Goal: Information Seeking & Learning: Learn about a topic

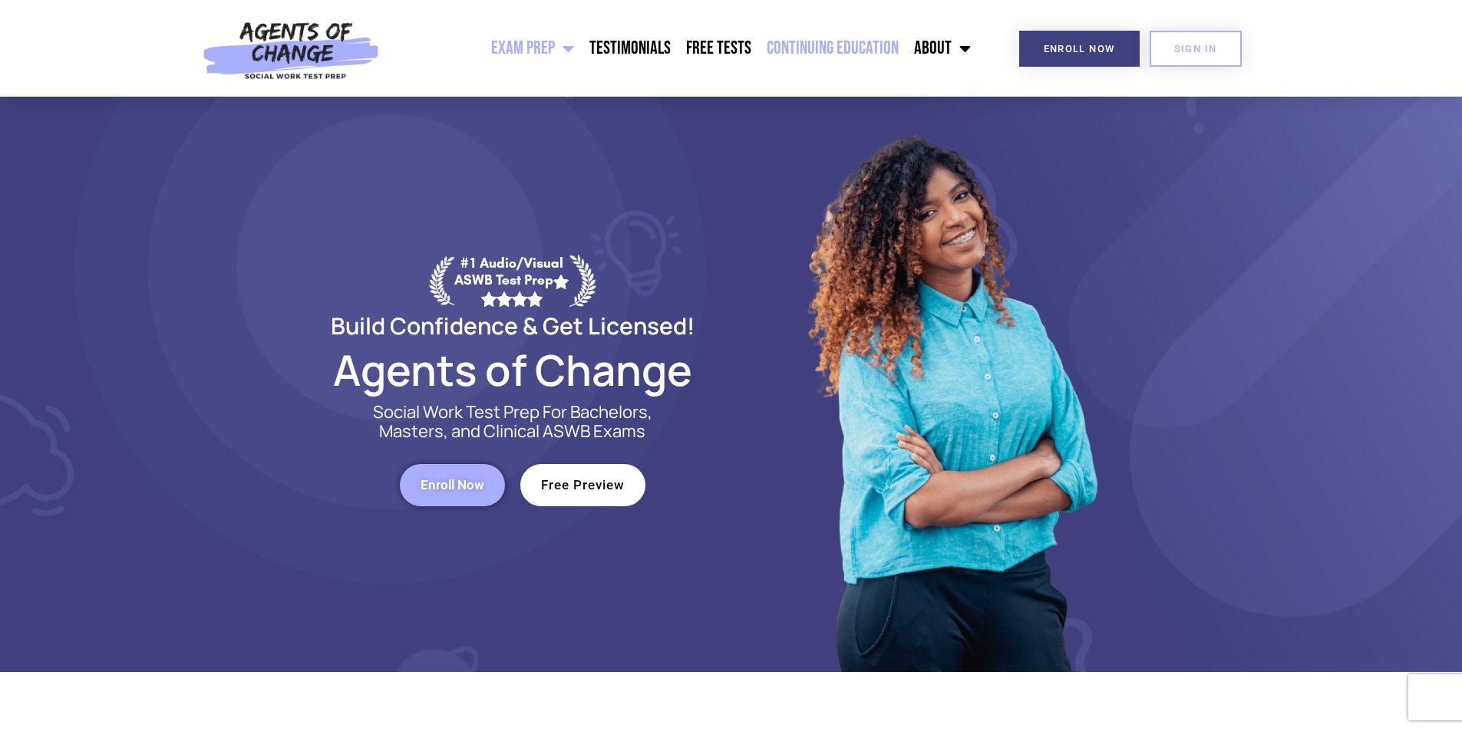
click at [875, 42] on link "Continuing Education" at bounding box center [832, 48] width 147 height 38
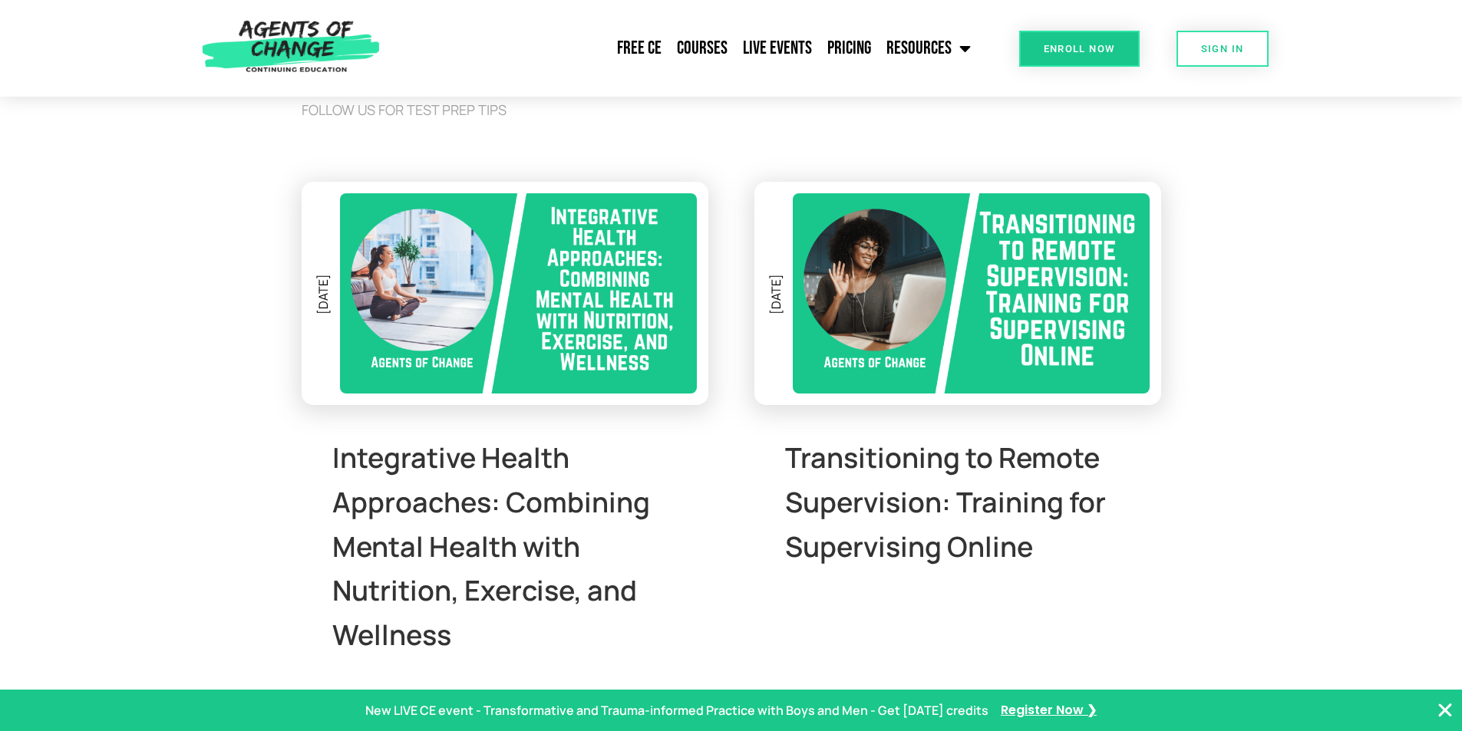
scroll to position [3301, 0]
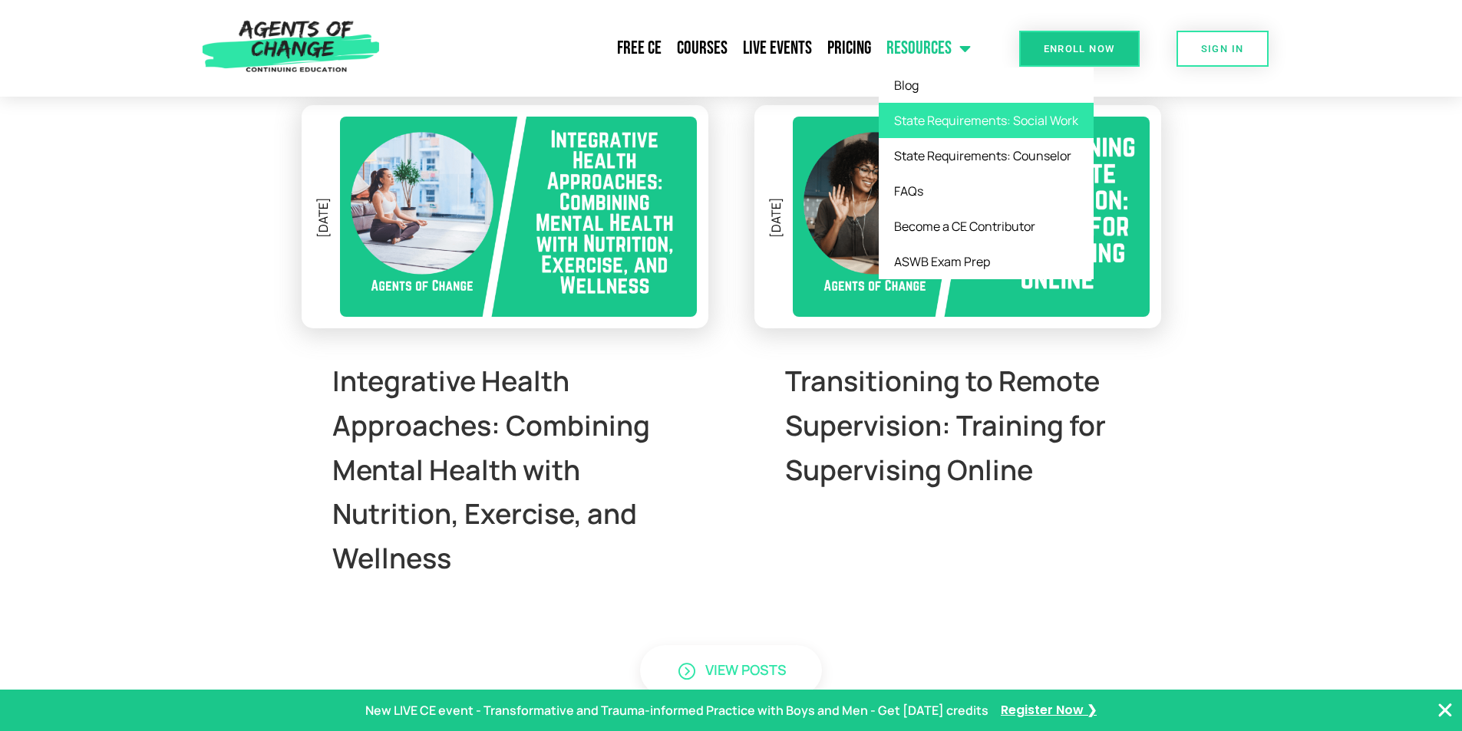
click at [938, 112] on link "State Requirements: Social Work" at bounding box center [986, 120] width 215 height 35
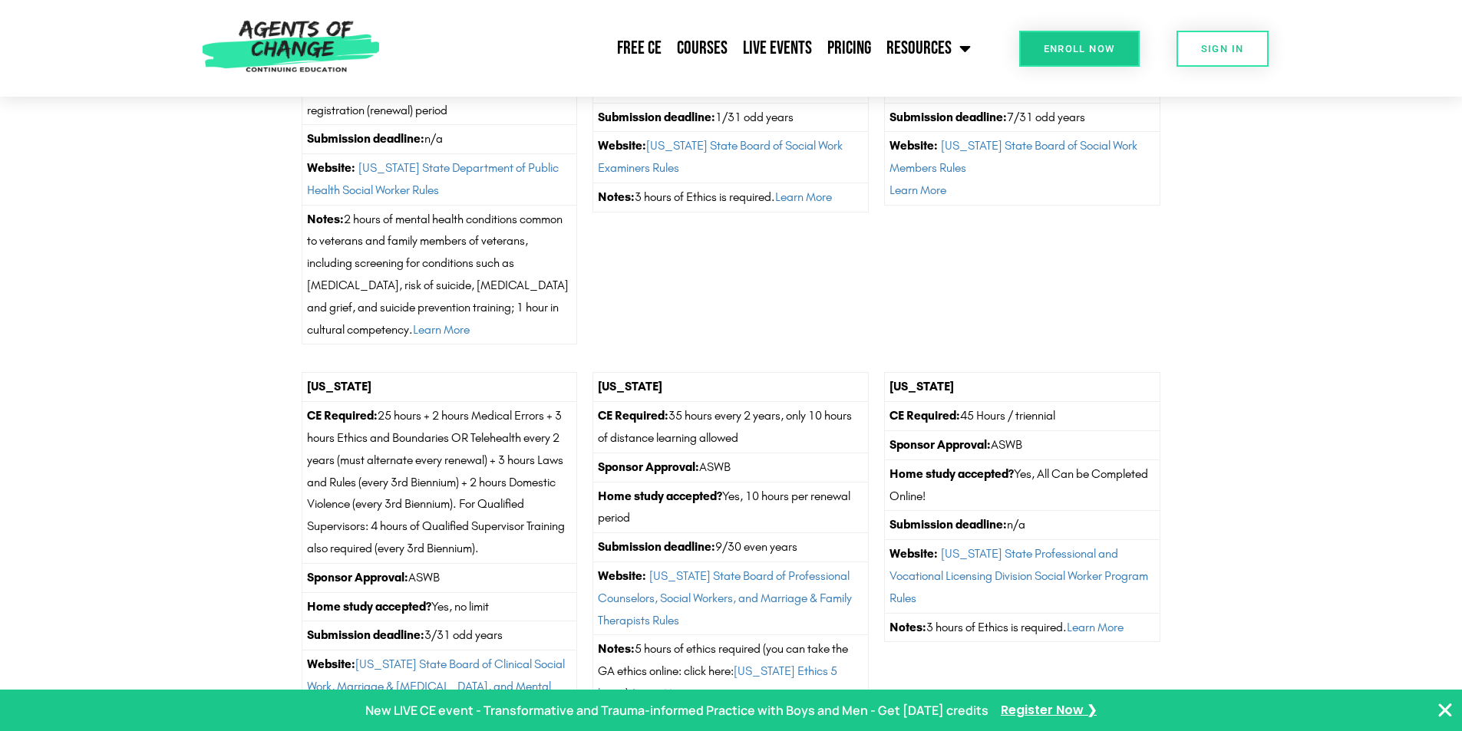
scroll to position [1151, 0]
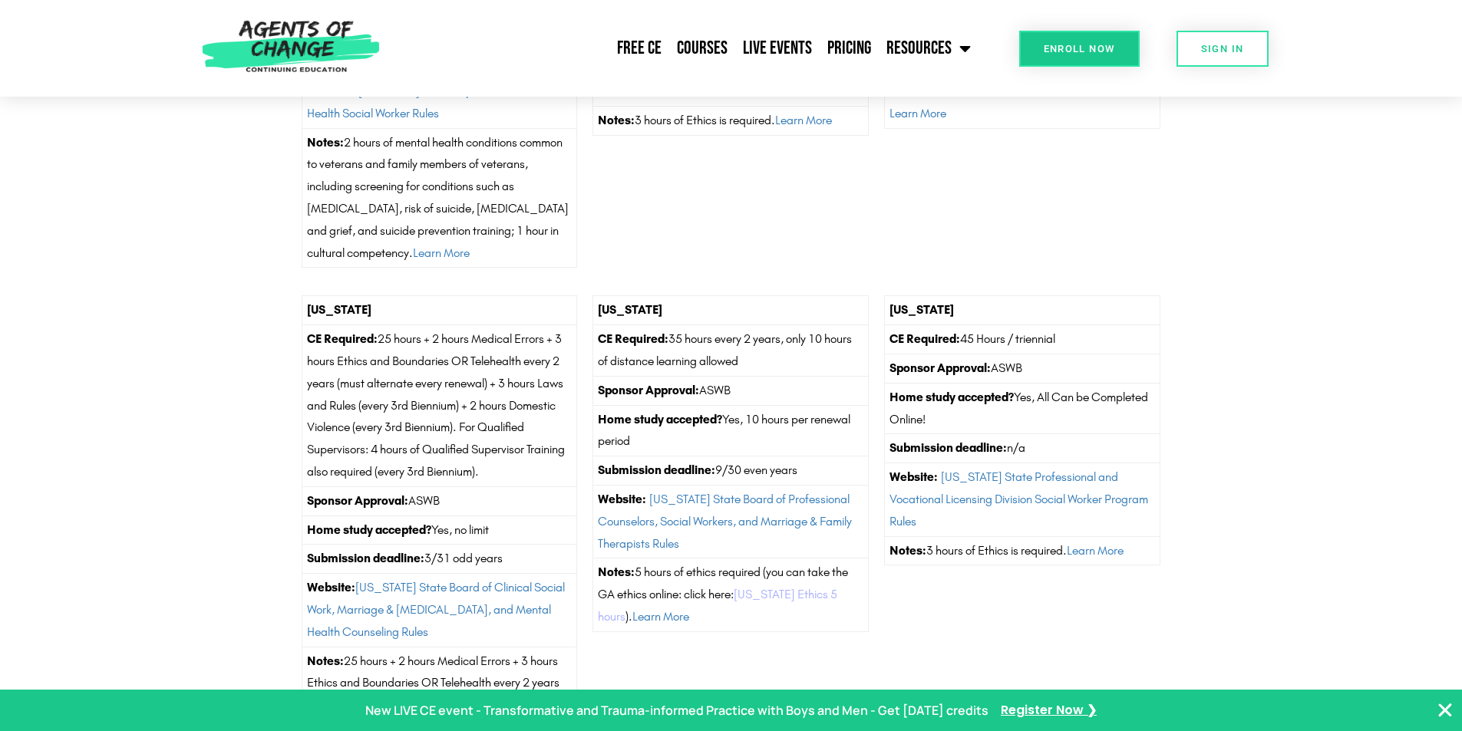
click at [768, 598] on link "Georgia Ethics 5 hours" at bounding box center [717, 605] width 239 height 37
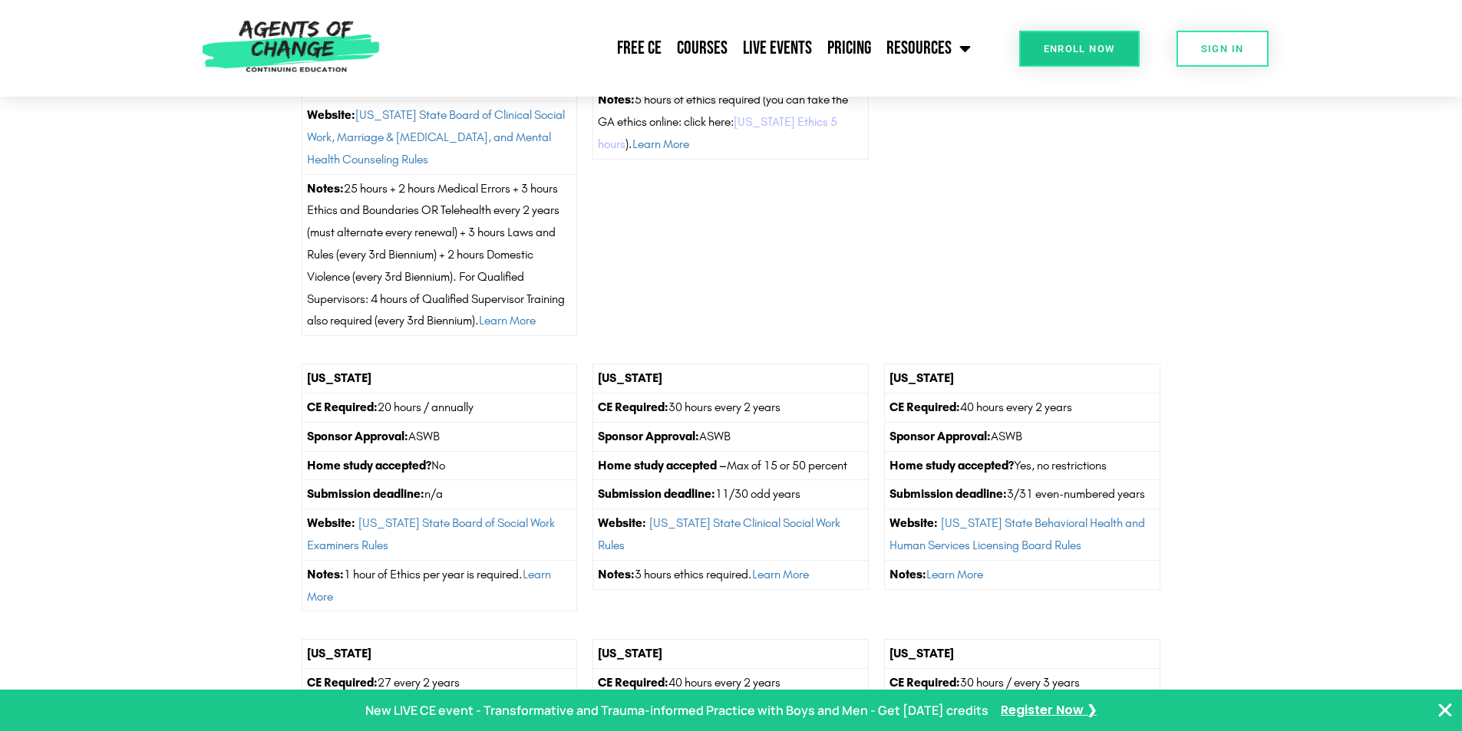
scroll to position [1919, 0]
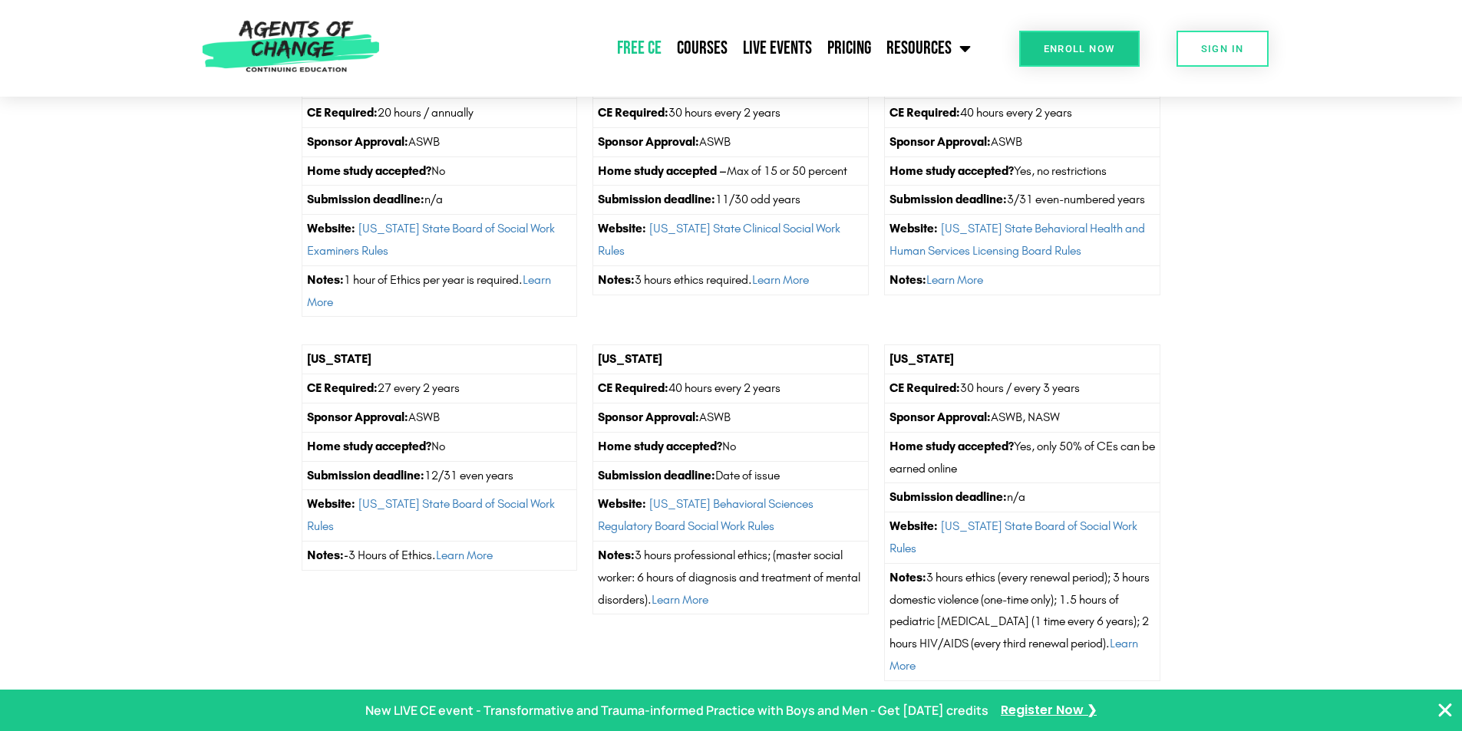
click at [629, 41] on link "Free CE" at bounding box center [639, 48] width 60 height 38
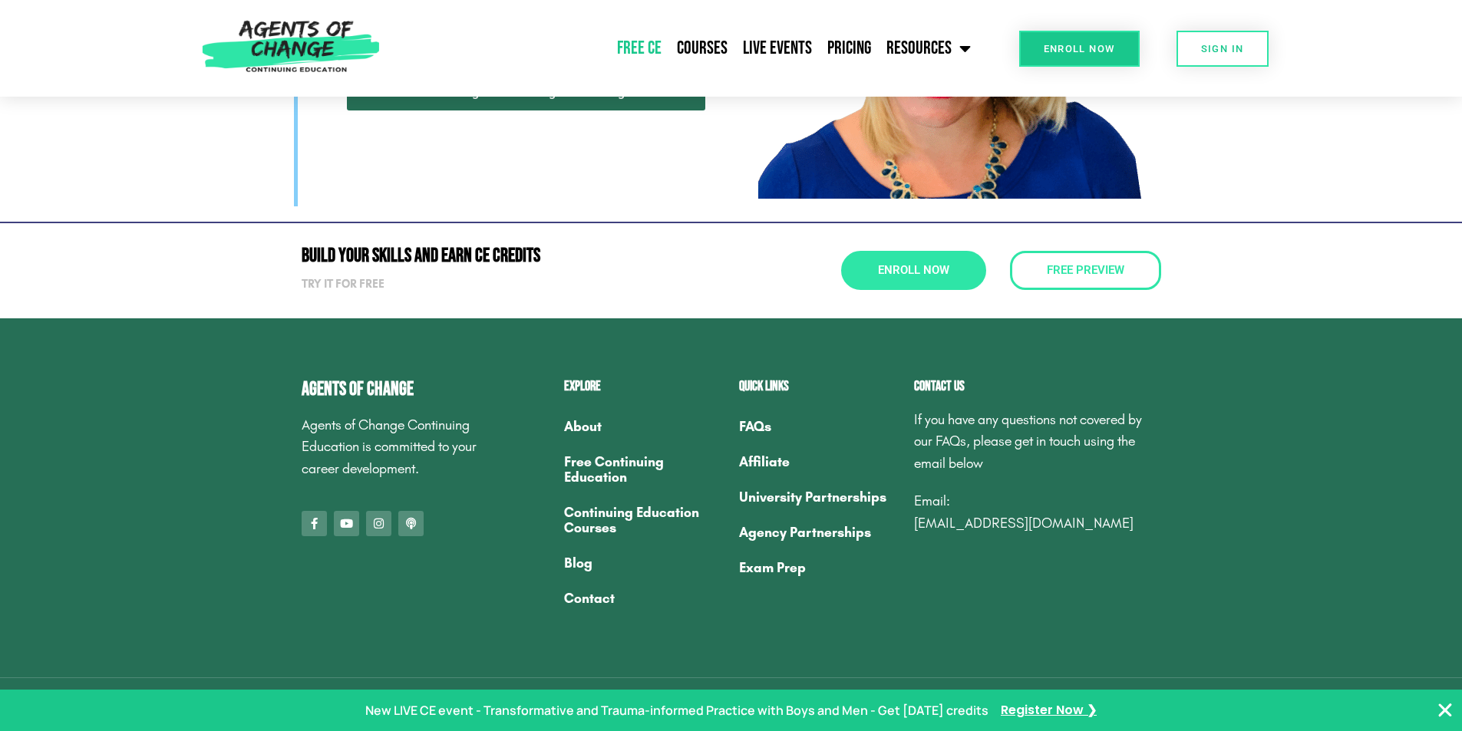
scroll to position [4868, 0]
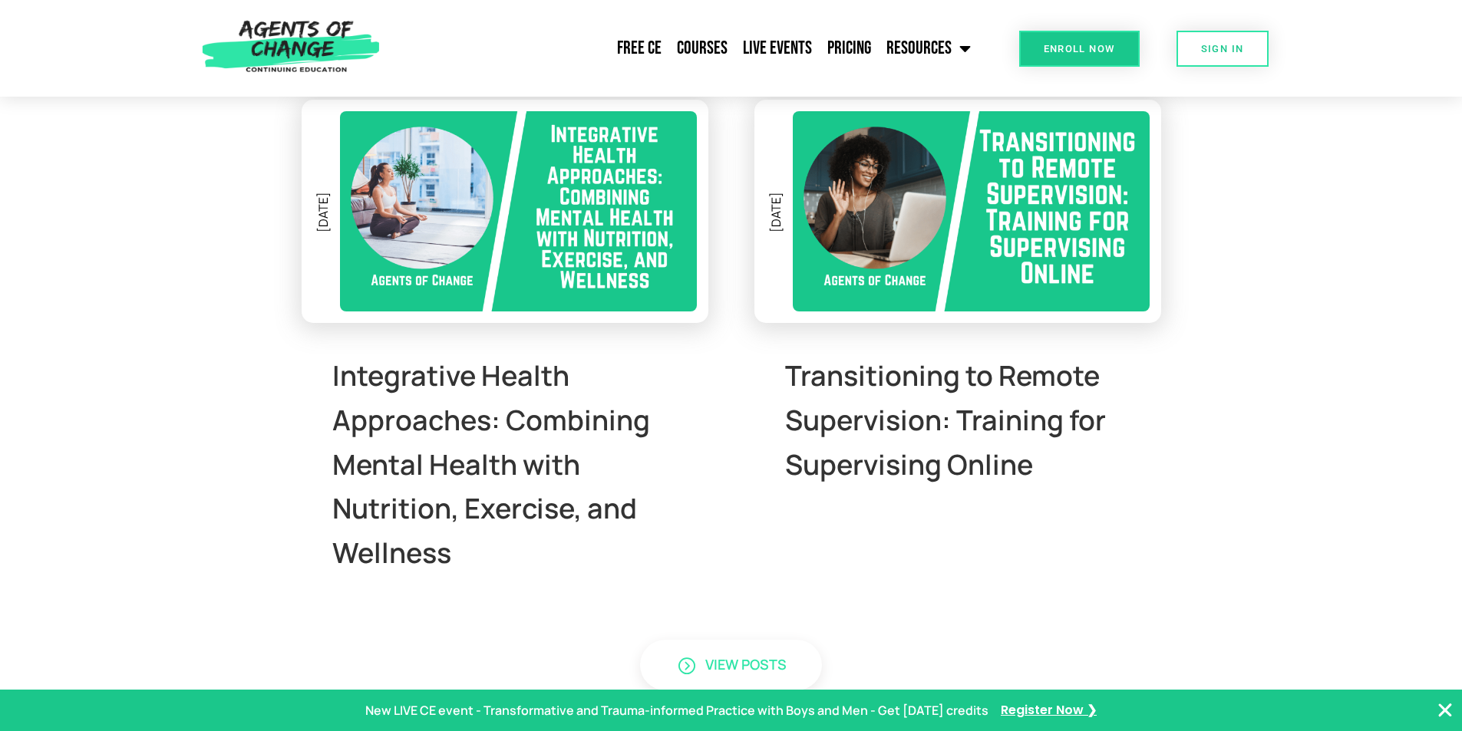
scroll to position [3301, 0]
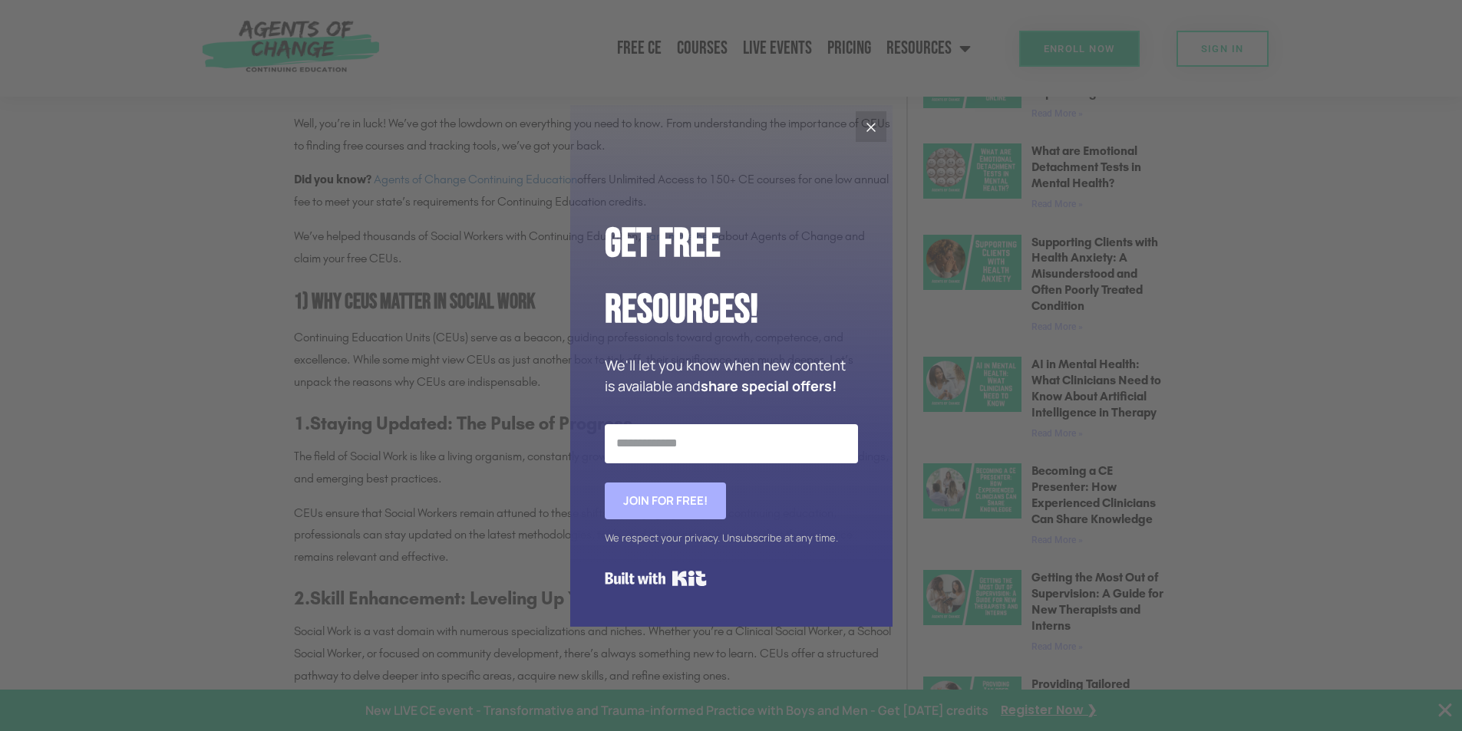
scroll to position [921, 0]
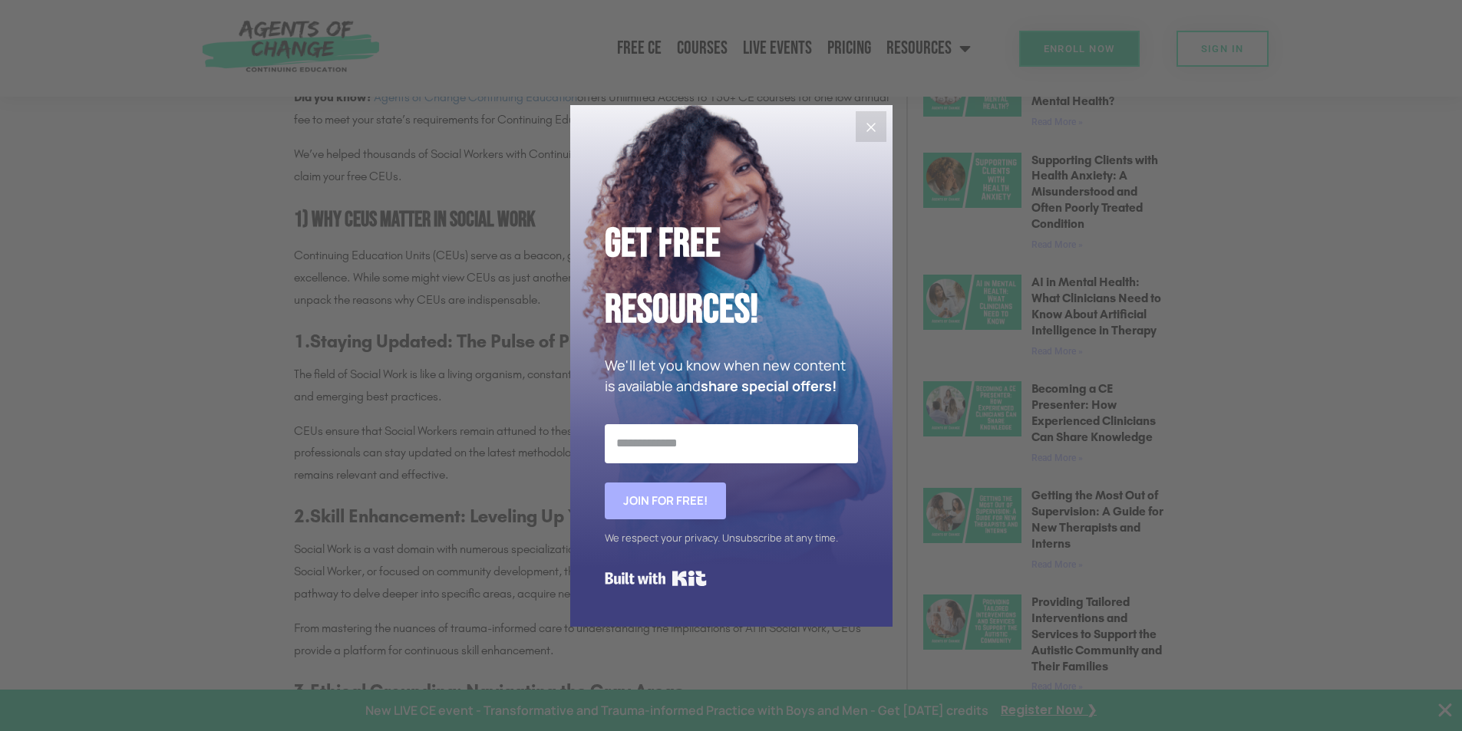
click at [864, 124] on icon "Close" at bounding box center [871, 127] width 18 height 18
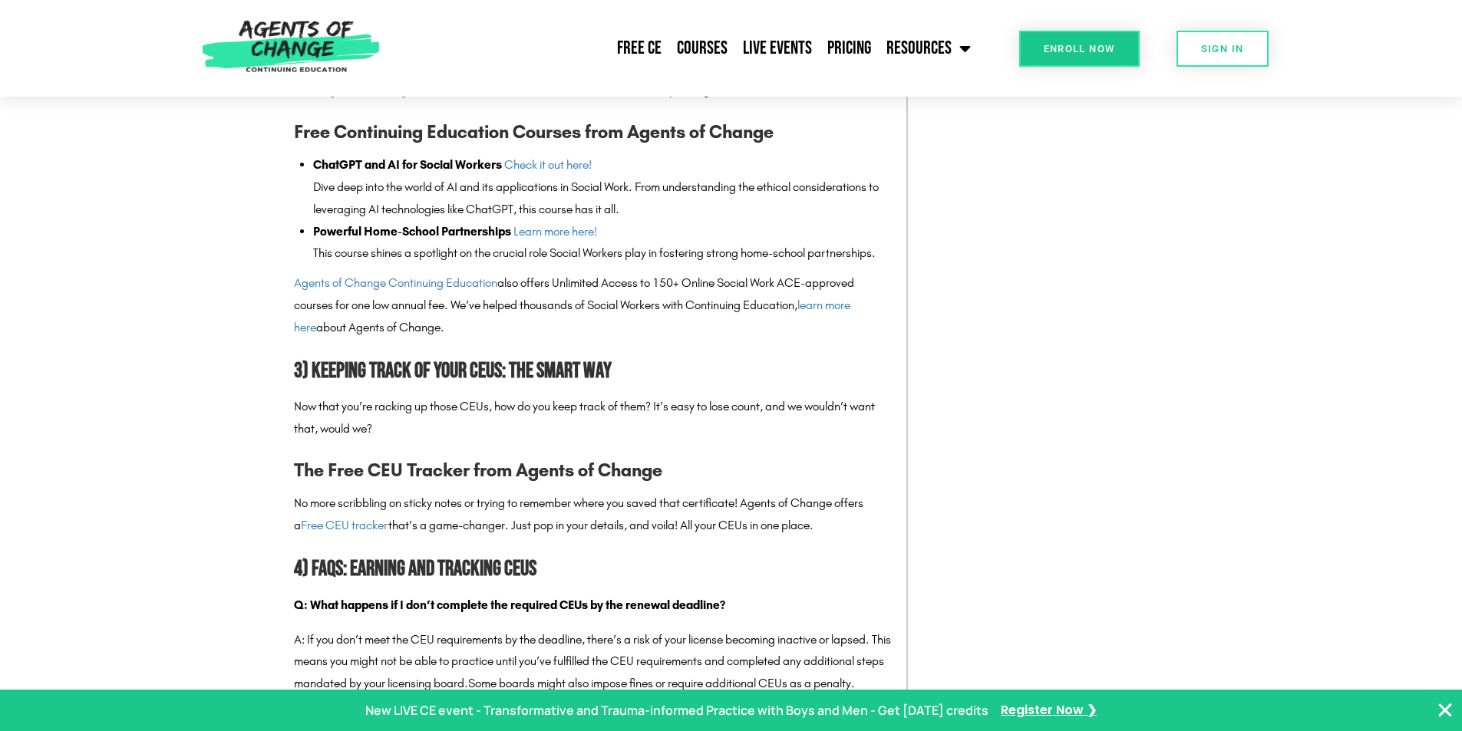
scroll to position [2303, 0]
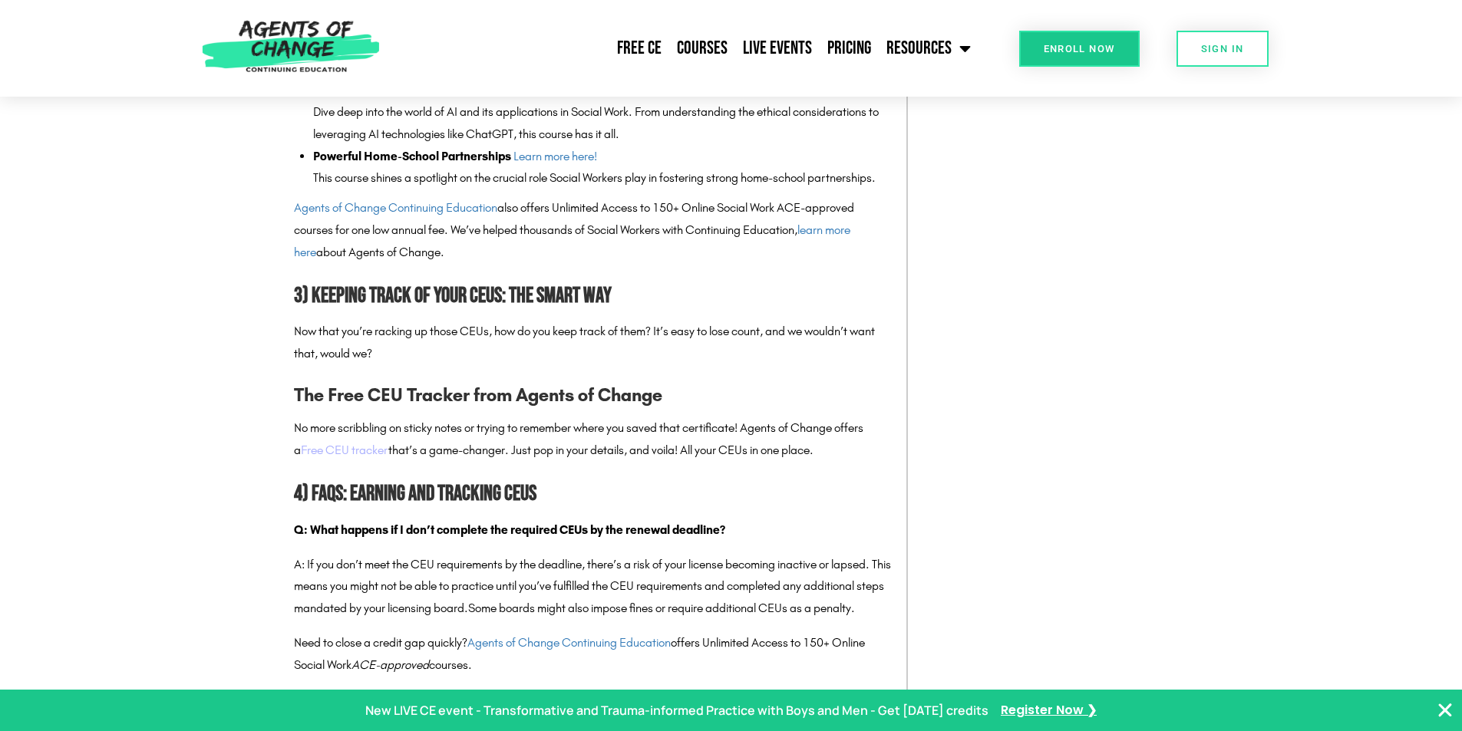
click at [352, 457] on link "Free CEU tracker" at bounding box center [345, 450] width 88 height 15
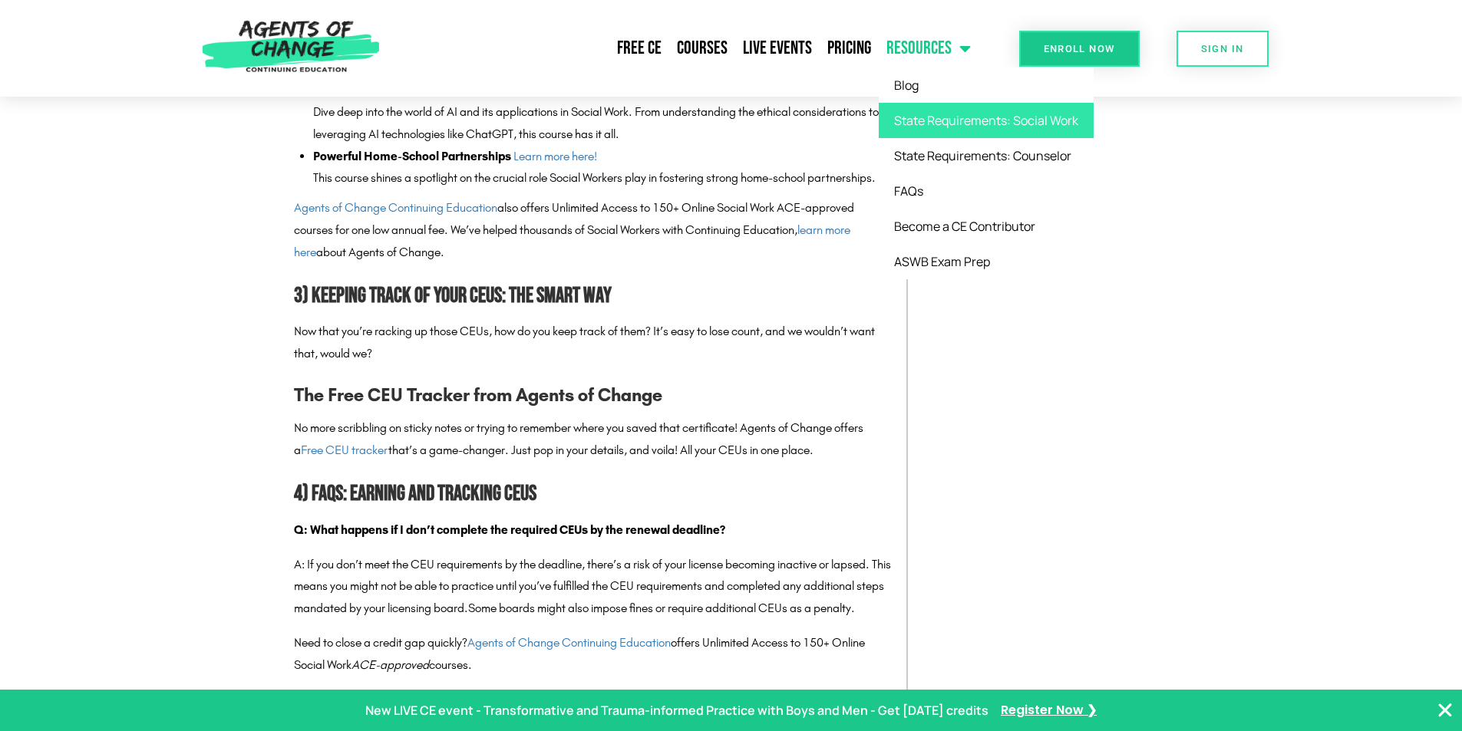
click at [946, 127] on link "State Requirements: Social Work" at bounding box center [986, 120] width 215 height 35
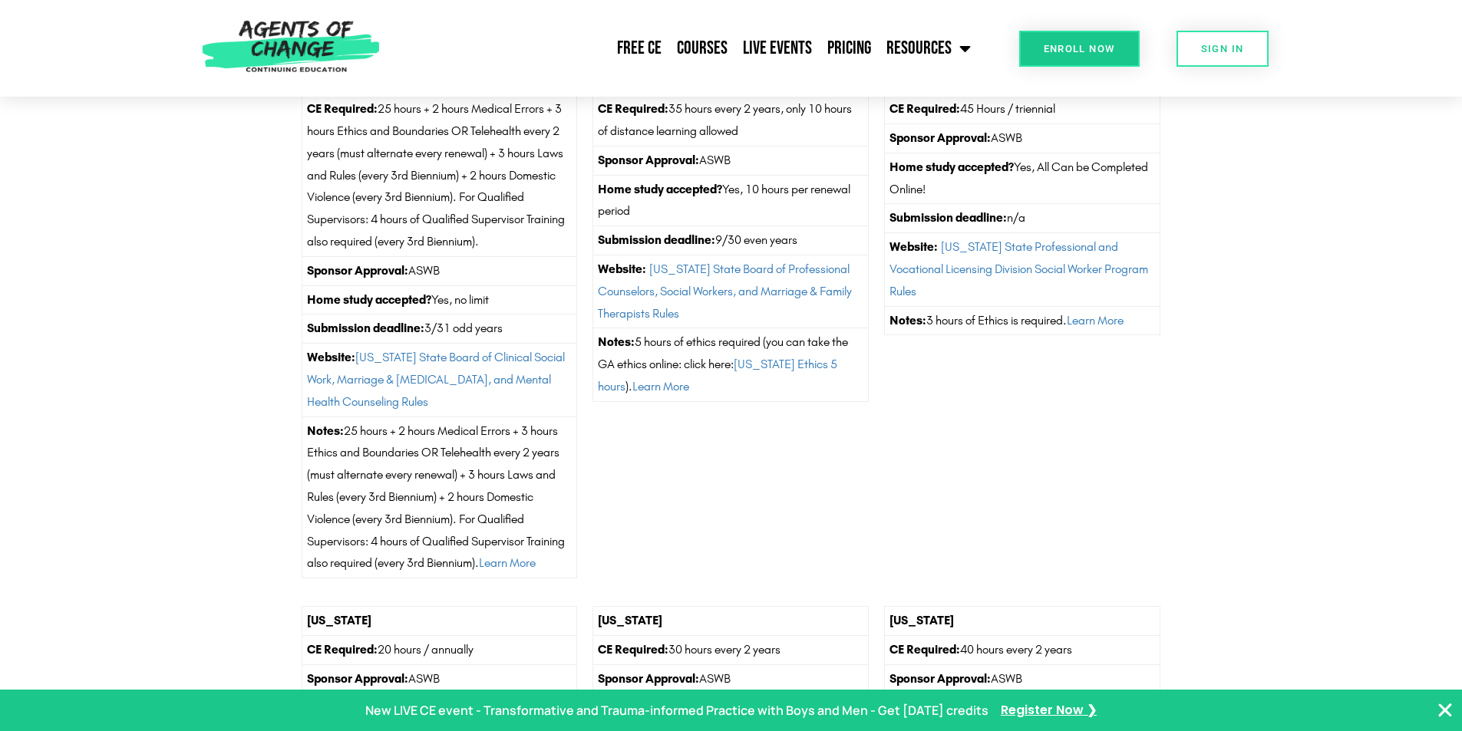
scroll to position [1305, 0]
